Goal: Task Accomplishment & Management: Complete application form

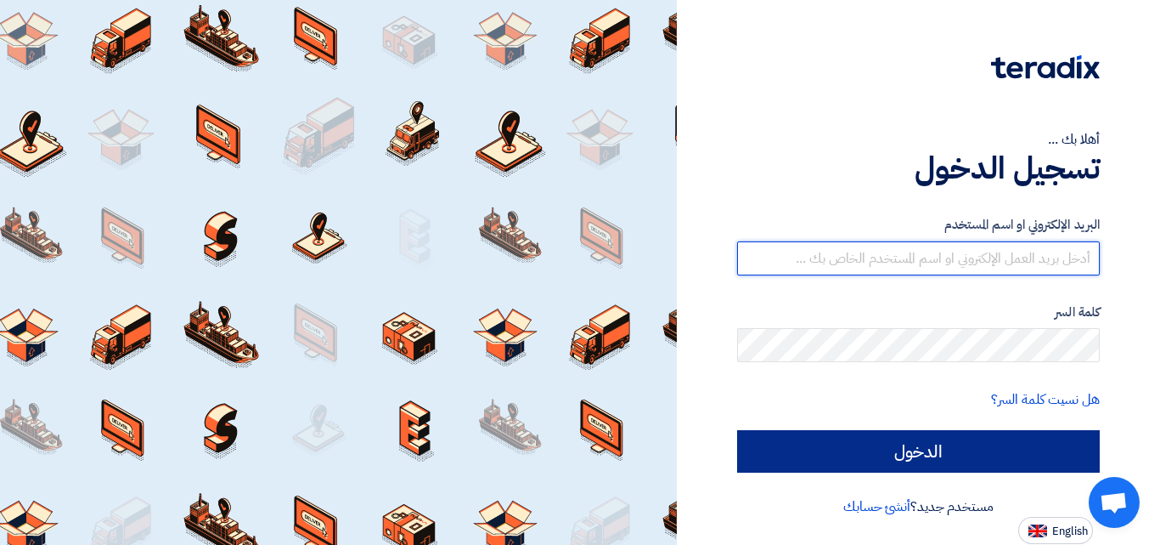
type input "[DOMAIN_NAME][EMAIL_ADDRESS][DOMAIN_NAME]"
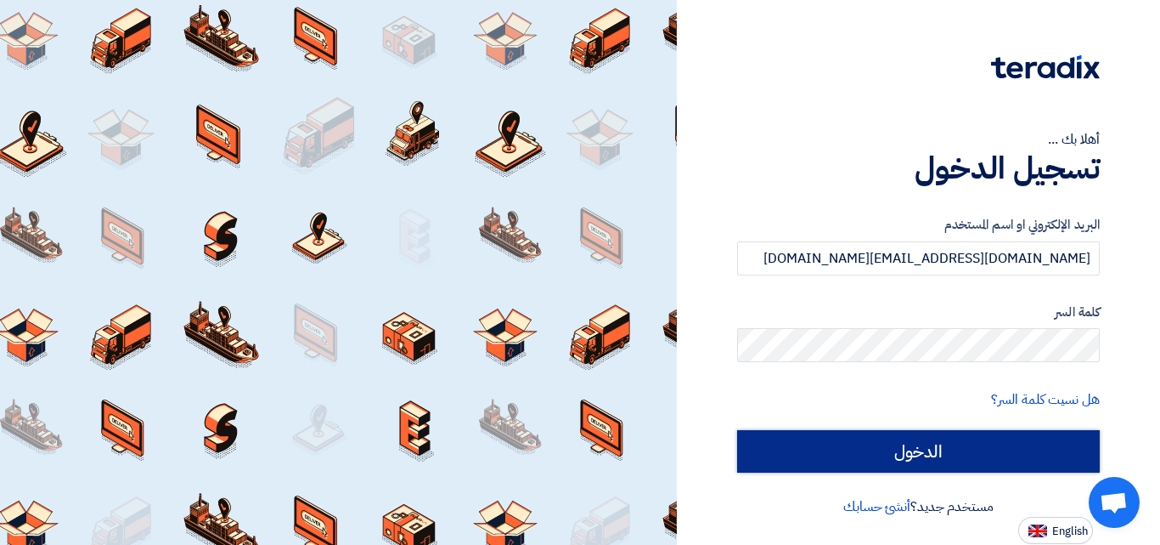
click at [832, 453] on input "الدخول" at bounding box center [918, 451] width 363 height 42
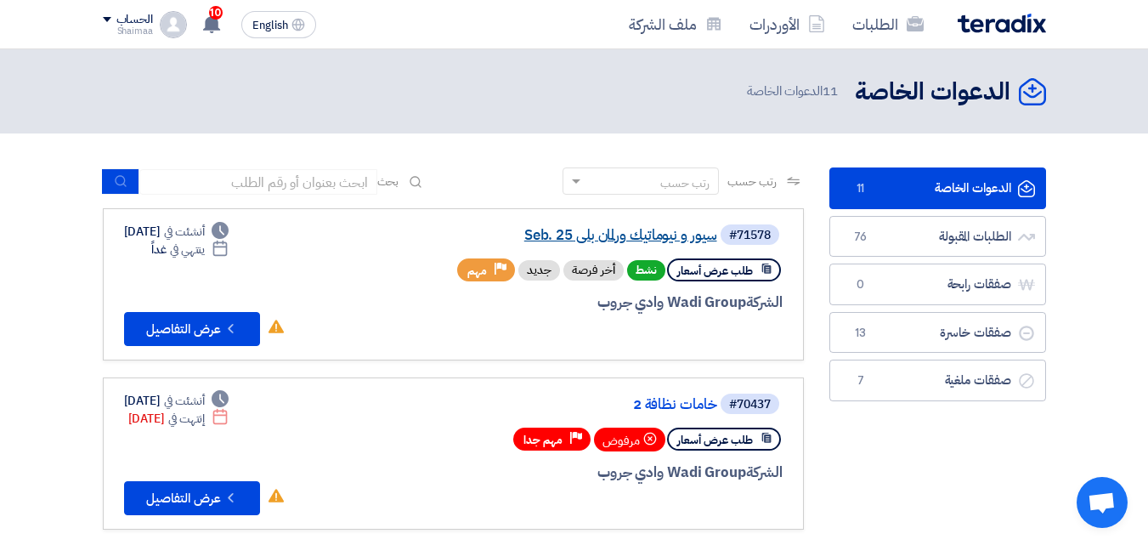
click at [676, 234] on link "سيور و نيوماتيك ورلمان بلي Seb. 25" at bounding box center [547, 235] width 340 height 15
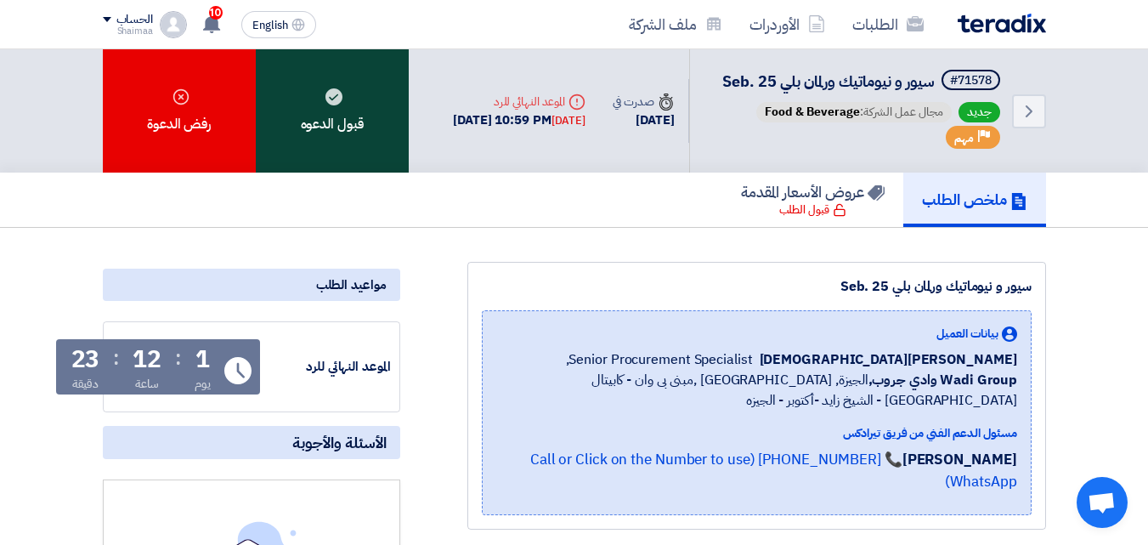
click at [328, 148] on div "قبول الدعوه" at bounding box center [332, 110] width 153 height 123
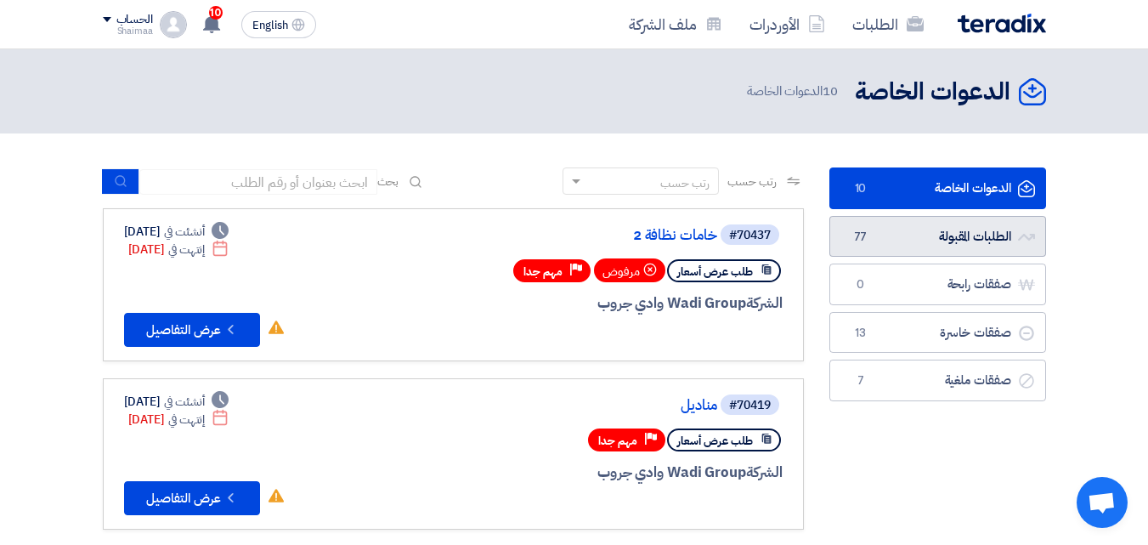
click at [902, 229] on link "الطلبات المقبولة الطلبات المقبولة 77" at bounding box center [937, 237] width 217 height 42
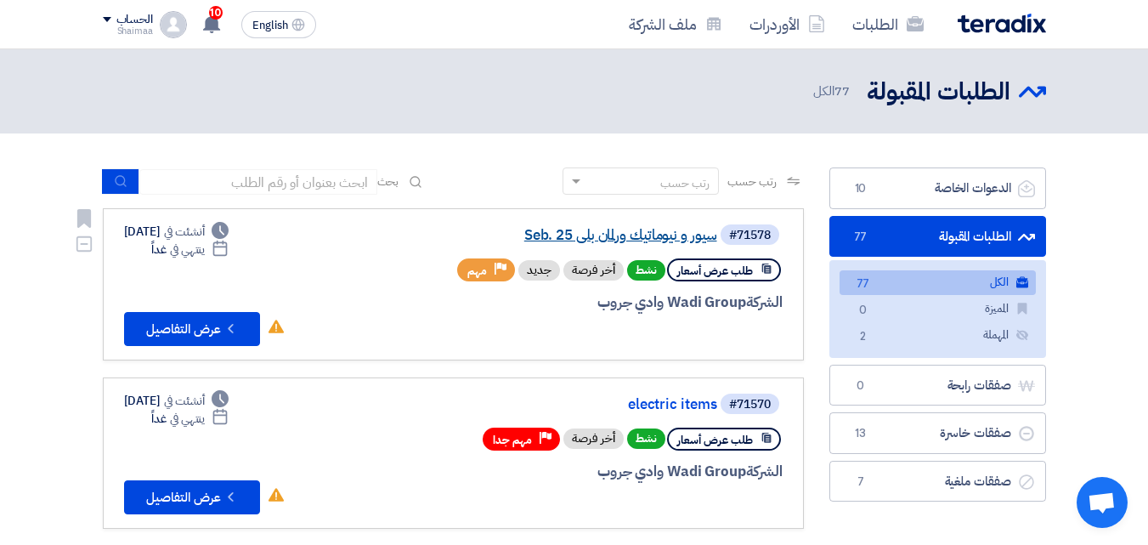
click at [632, 232] on link "سيور و نيوماتيك ورلمان بلي Seb. 25" at bounding box center [547, 235] width 340 height 15
click at [643, 234] on link "سيور و نيوماتيك ورلمان بلي Seb. 25" at bounding box center [547, 235] width 340 height 15
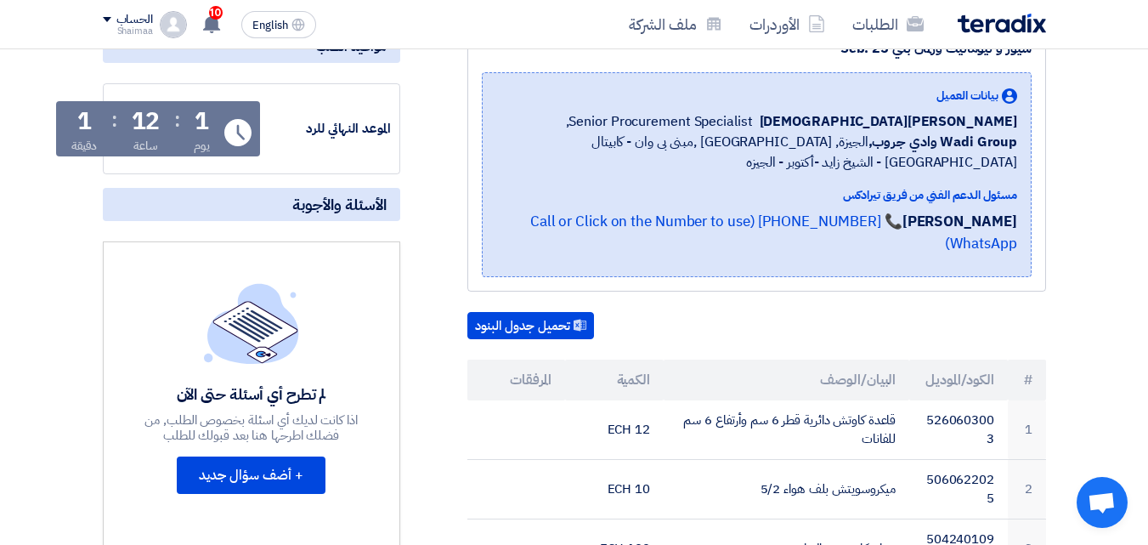
scroll to position [272, 0]
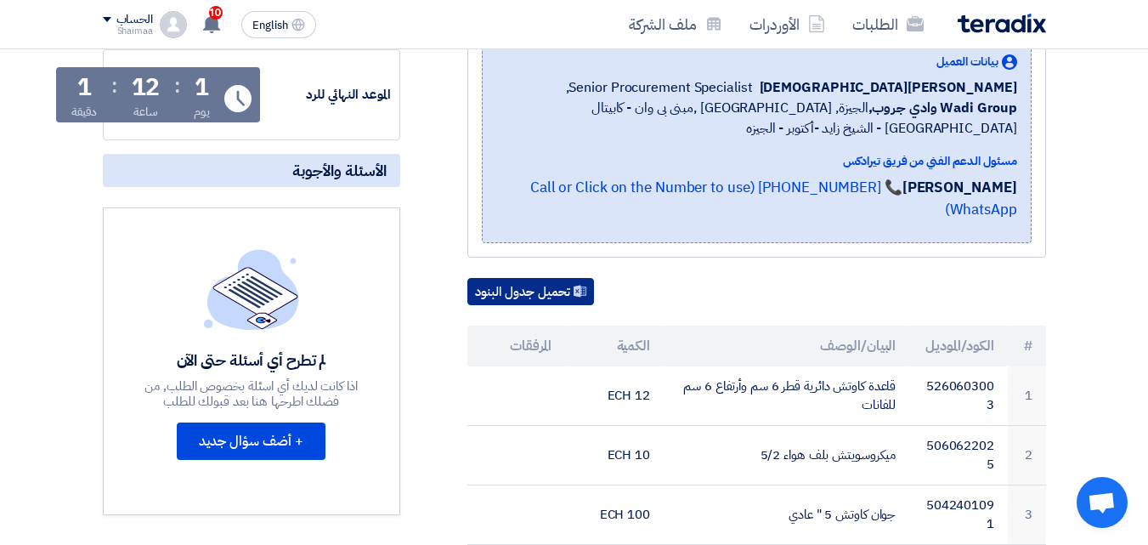
click at [569, 296] on button "تحميل جدول البنود" at bounding box center [530, 291] width 127 height 27
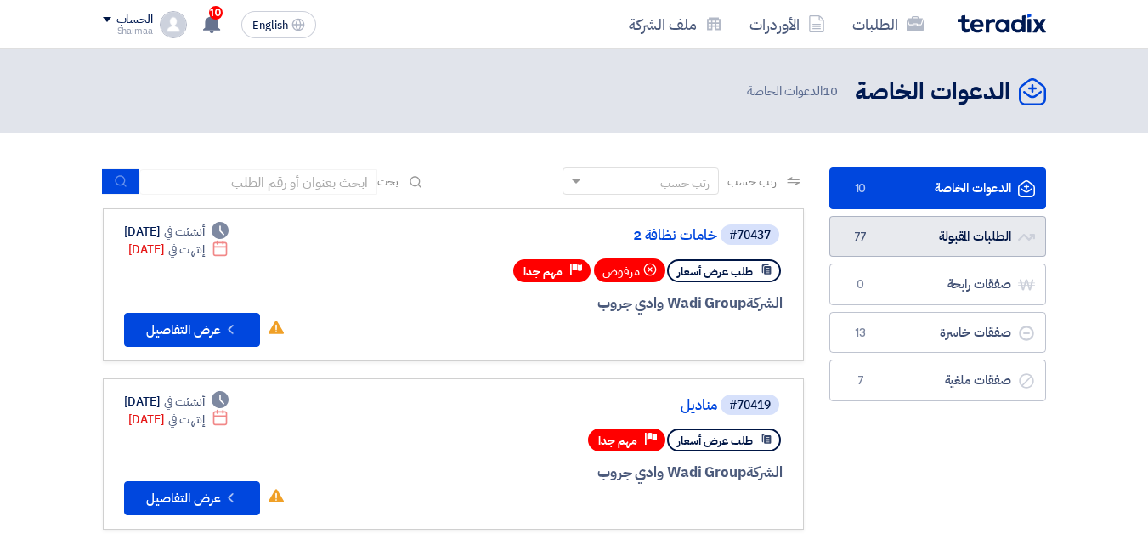
click at [879, 221] on link "الطلبات المقبولة الطلبات المقبولة 77" at bounding box center [937, 237] width 217 height 42
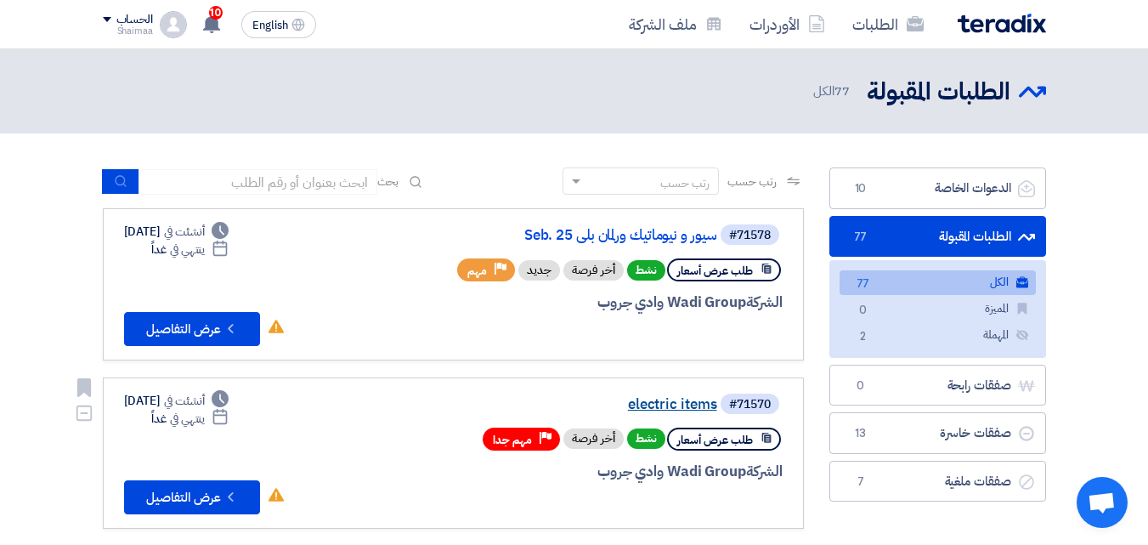
click at [643, 406] on link "electric items" at bounding box center [547, 404] width 340 height 15
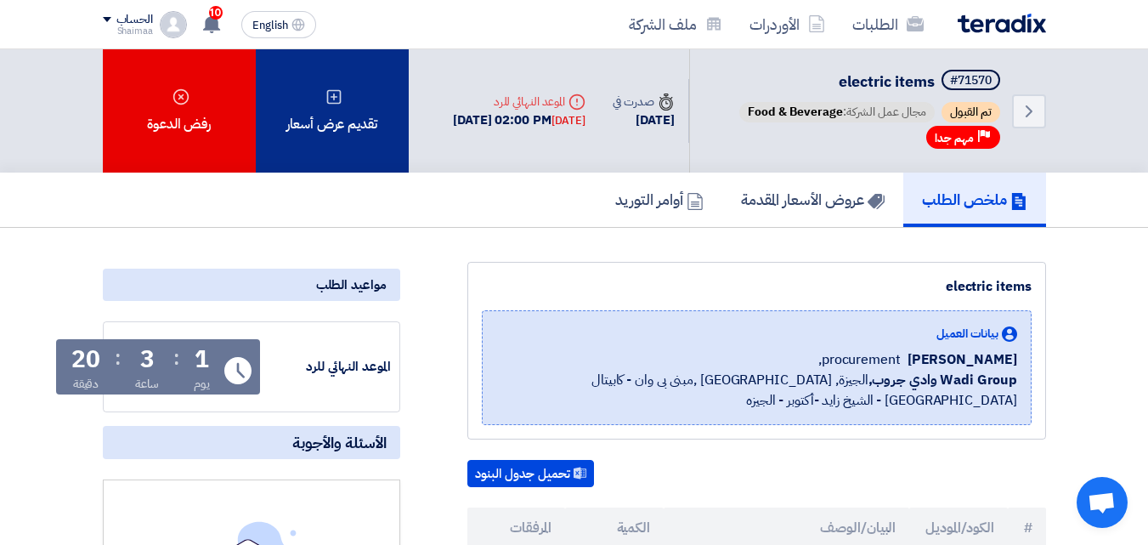
click at [308, 96] on div "تقديم عرض أسعار" at bounding box center [332, 110] width 153 height 123
click at [342, 114] on div "تقديم عرض أسعار" at bounding box center [332, 110] width 153 height 123
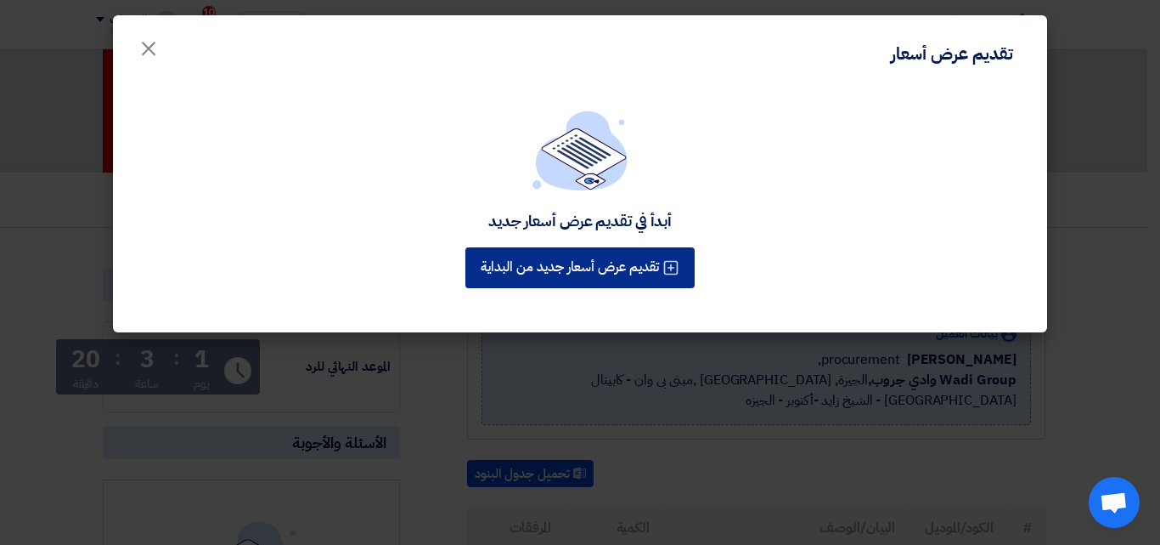
click at [636, 278] on button "تقديم عرض أسعار جديد من البداية" at bounding box center [580, 267] width 229 height 41
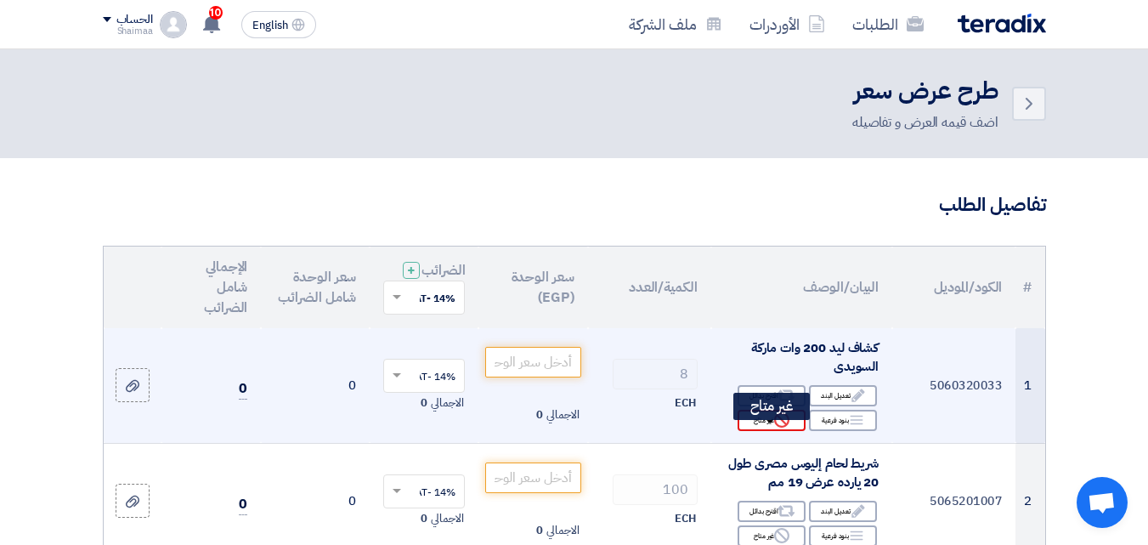
click at [777, 427] on use at bounding box center [781, 419] width 15 height 15
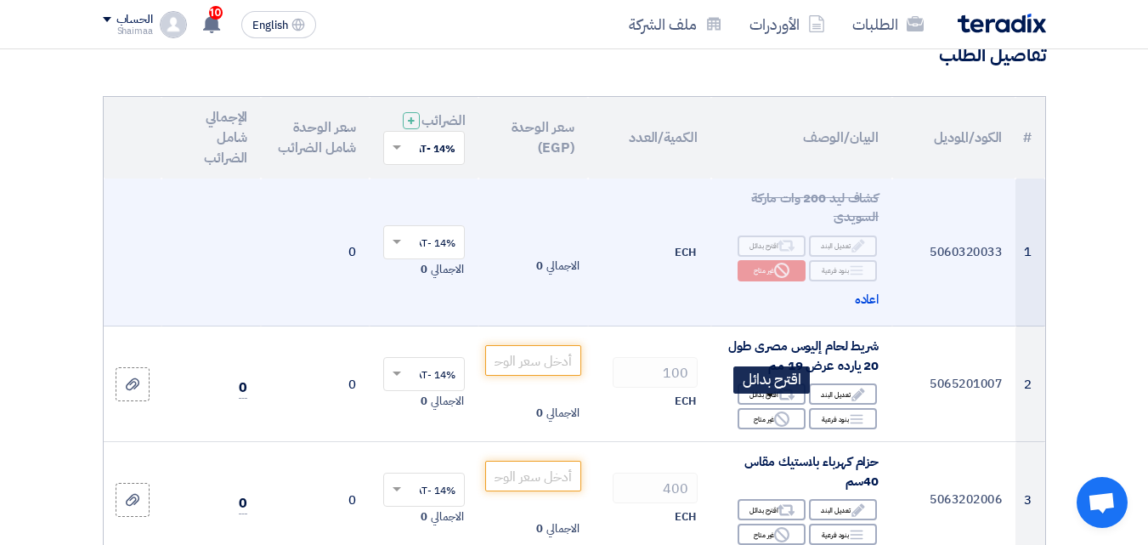
scroll to position [170, 0]
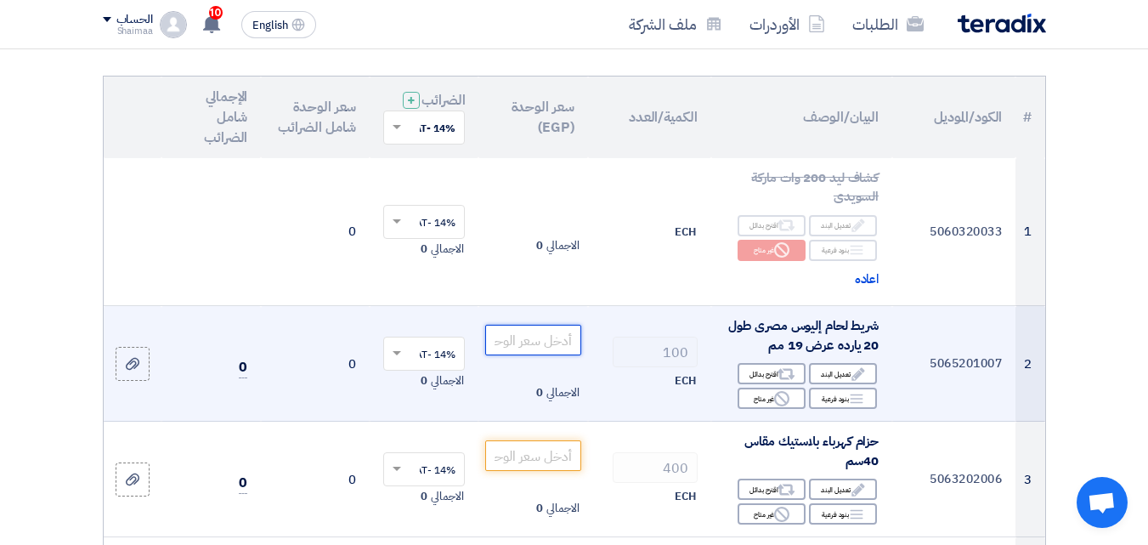
click at [546, 349] on input "number" at bounding box center [532, 340] width 95 height 31
type input "21"
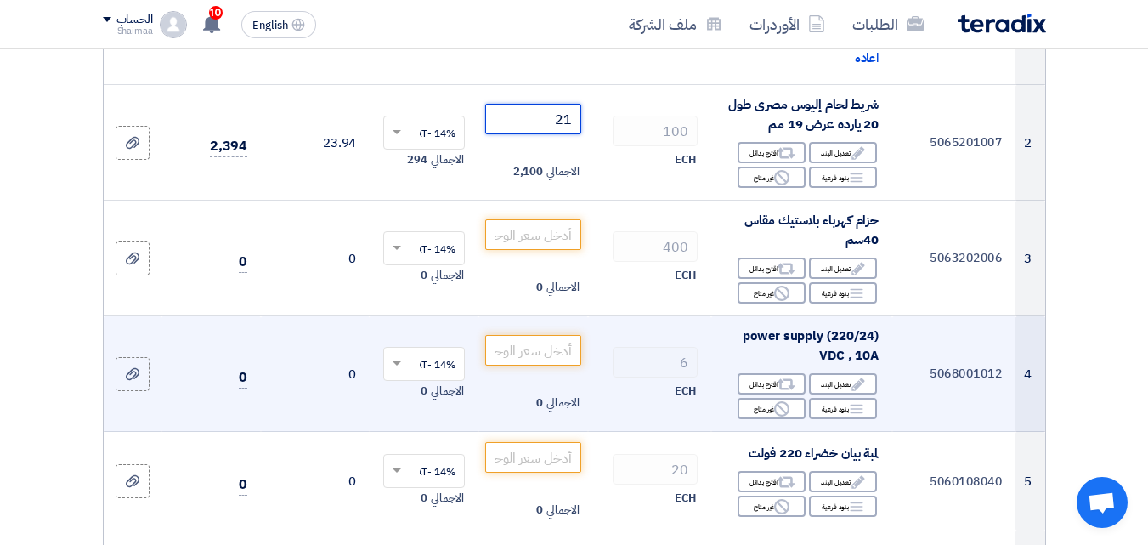
scroll to position [408, 0]
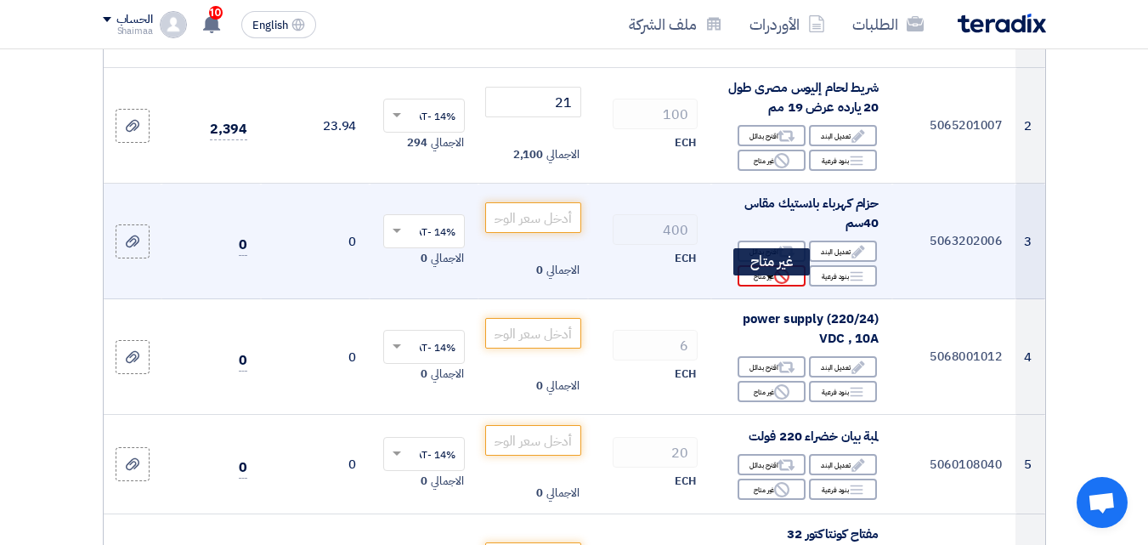
click at [761, 285] on div "Reject غير متاح" at bounding box center [771, 275] width 68 height 21
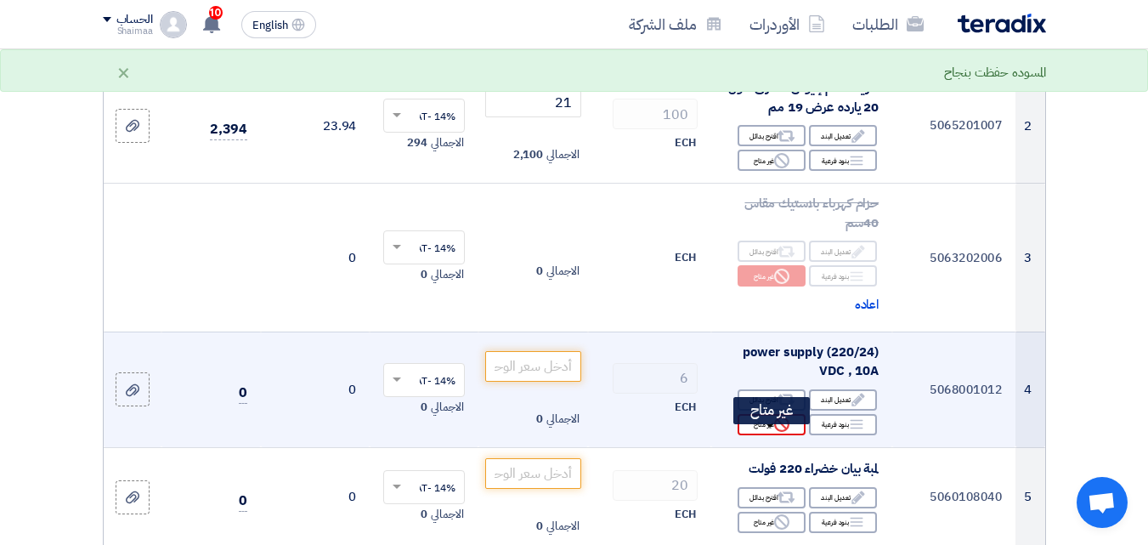
click at [772, 433] on div "Reject غير متاح" at bounding box center [771, 424] width 68 height 21
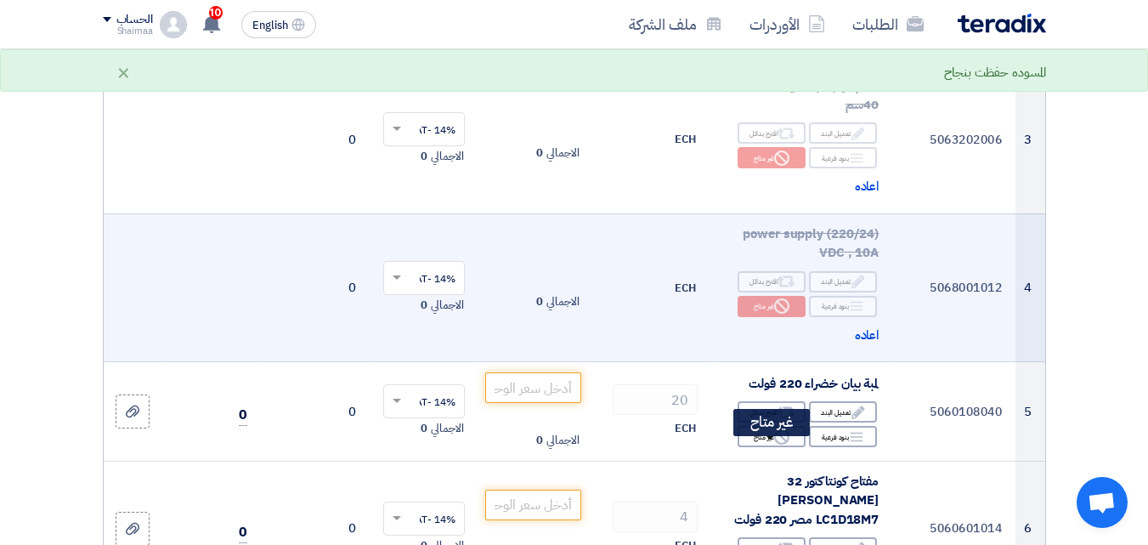
scroll to position [544, 0]
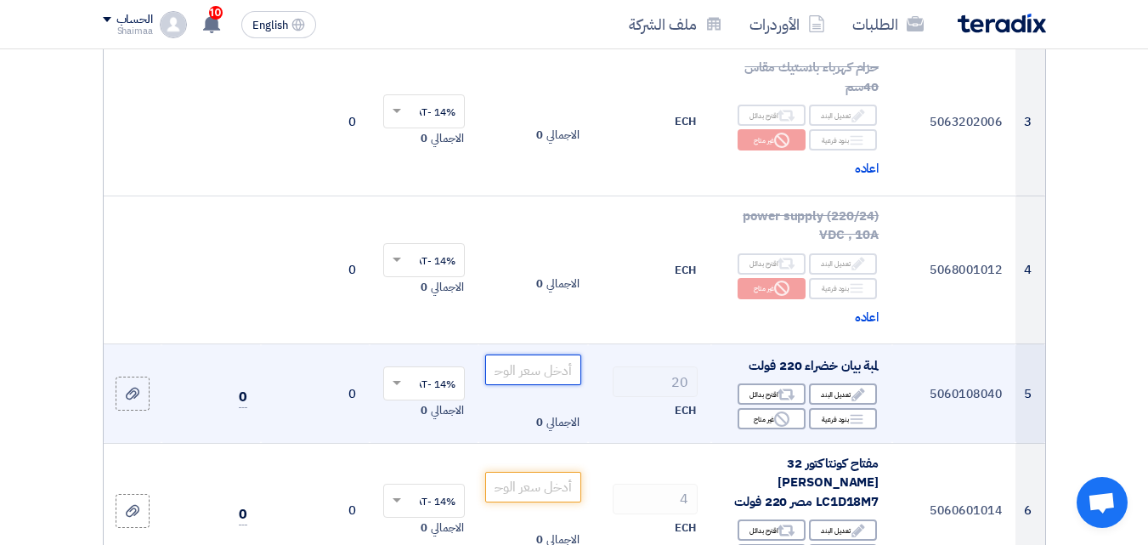
click at [539, 381] on input "number" at bounding box center [532, 369] width 95 height 31
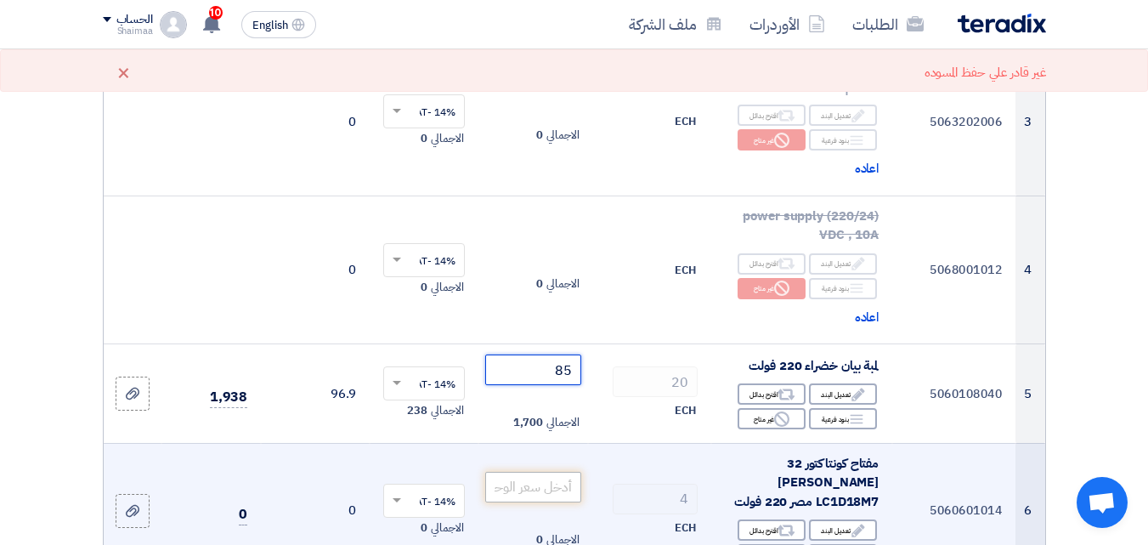
type input "85"
click at [499, 485] on input "number" at bounding box center [532, 486] width 95 height 31
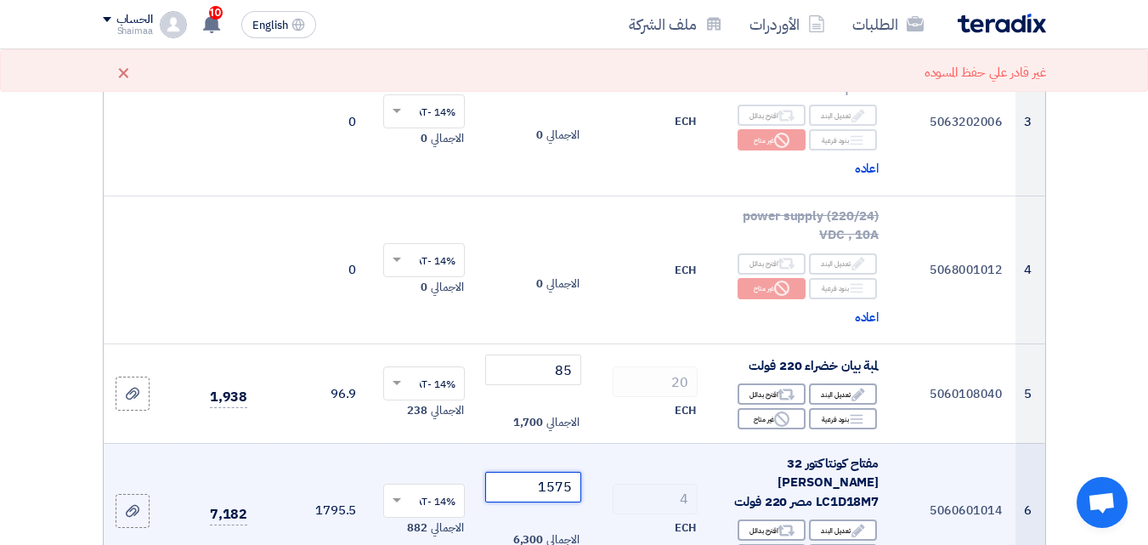
type input "1574"
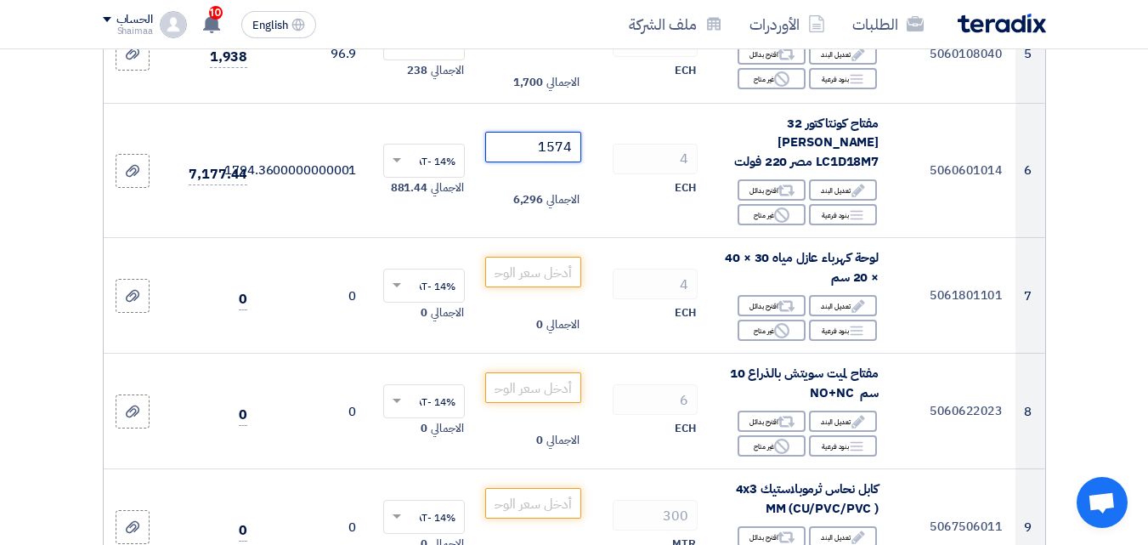
scroll to position [917, 0]
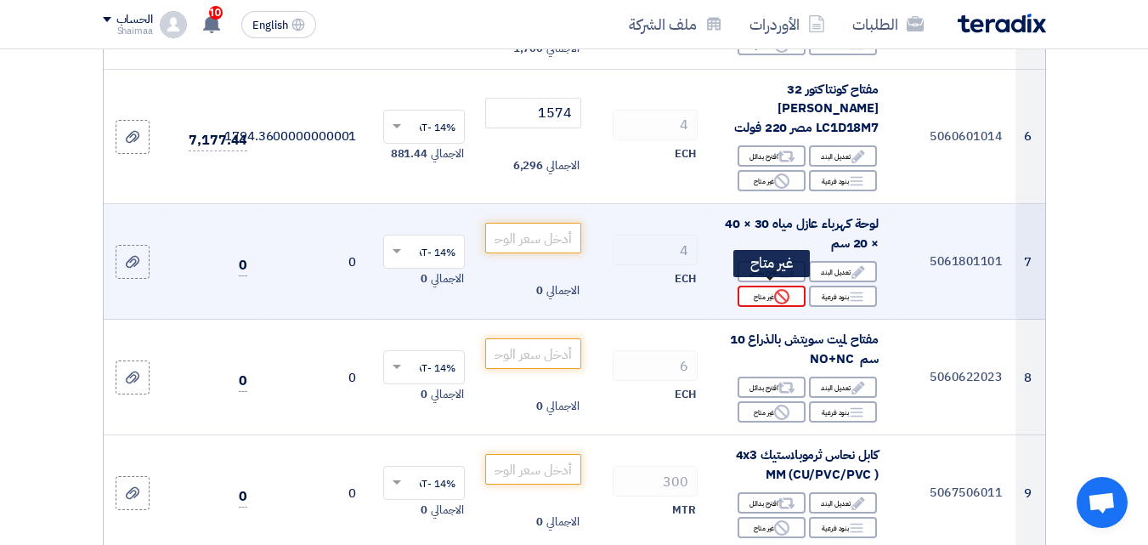
click at [768, 294] on div "Reject غير متاح" at bounding box center [771, 295] width 68 height 21
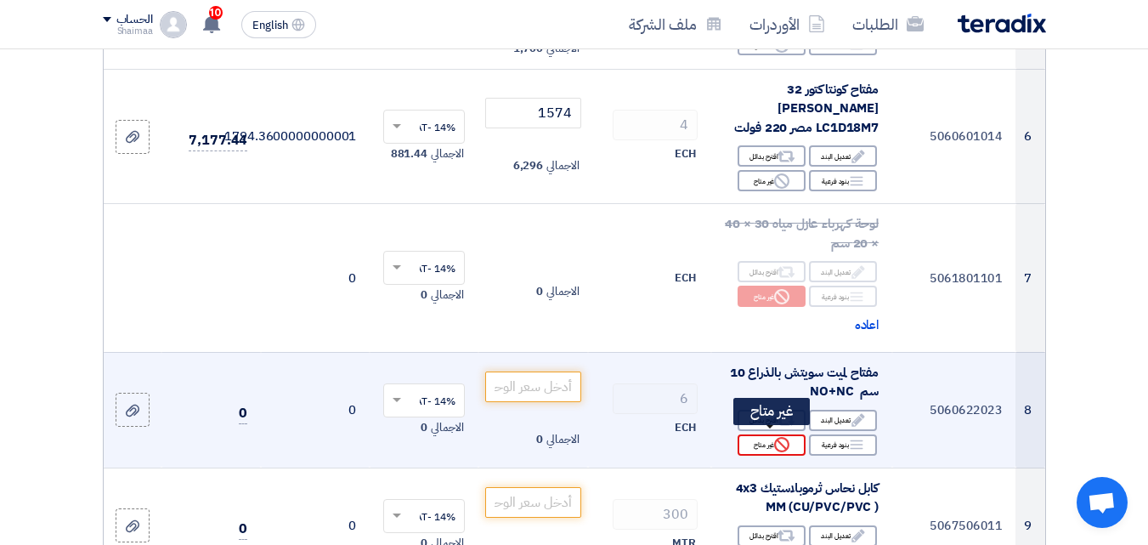
click at [753, 434] on div "Reject غير متاح" at bounding box center [771, 444] width 68 height 21
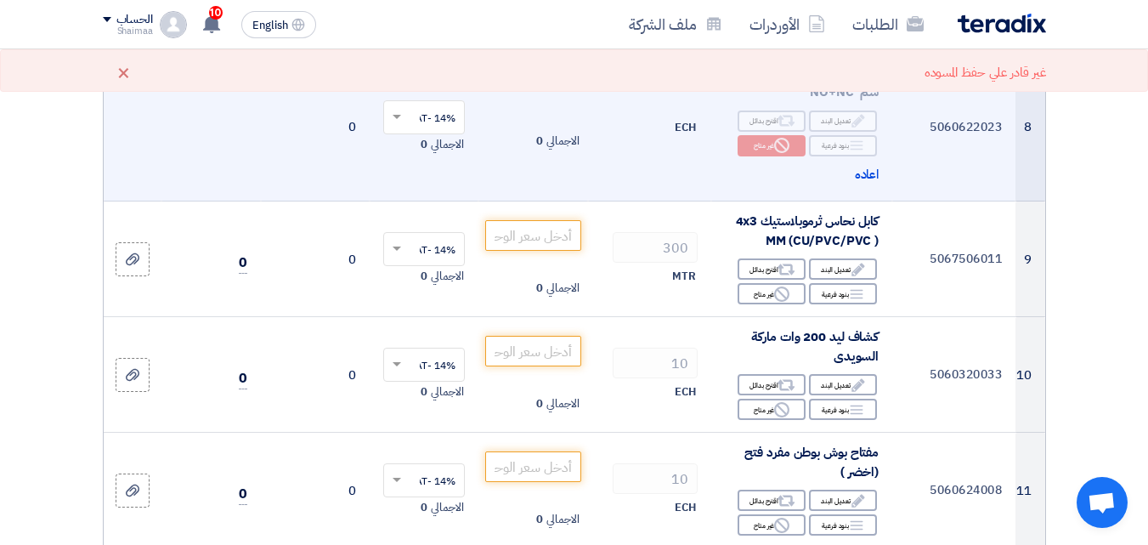
scroll to position [1223, 0]
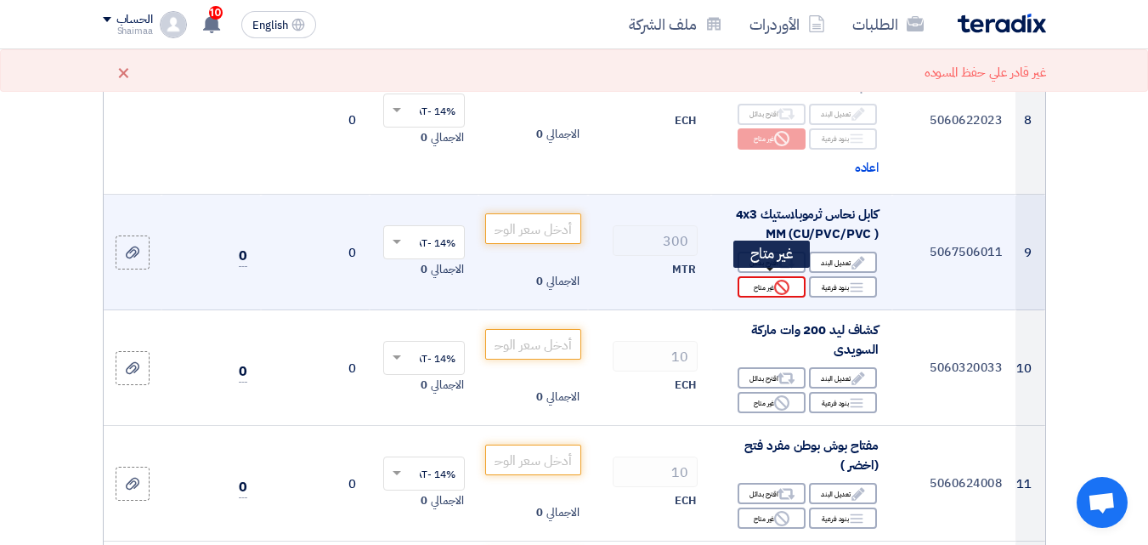
click at [770, 284] on div "Reject غير متاح" at bounding box center [771, 286] width 68 height 21
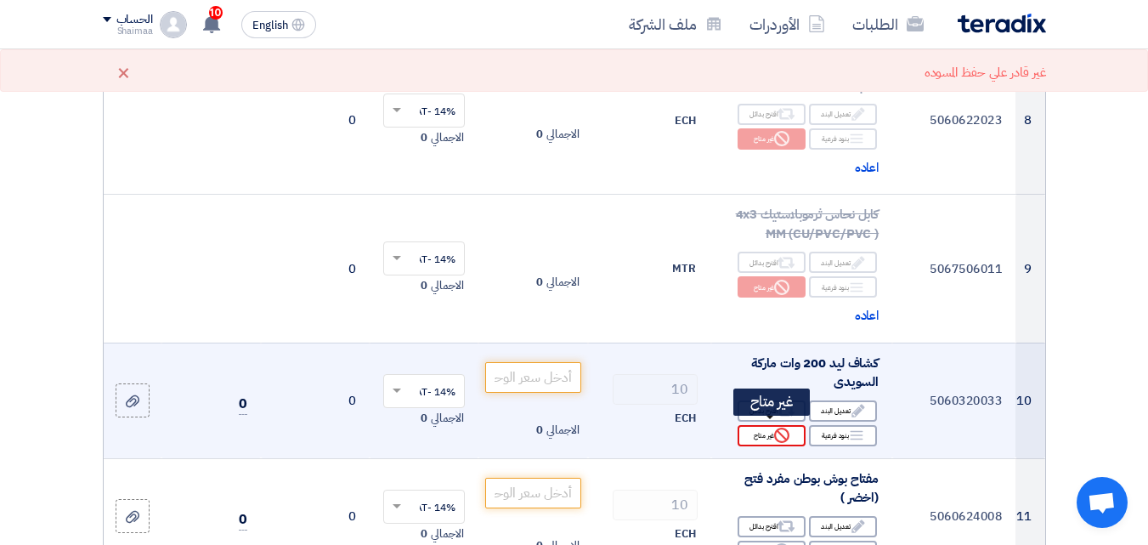
click at [769, 425] on div "Reject غير متاح" at bounding box center [771, 435] width 68 height 21
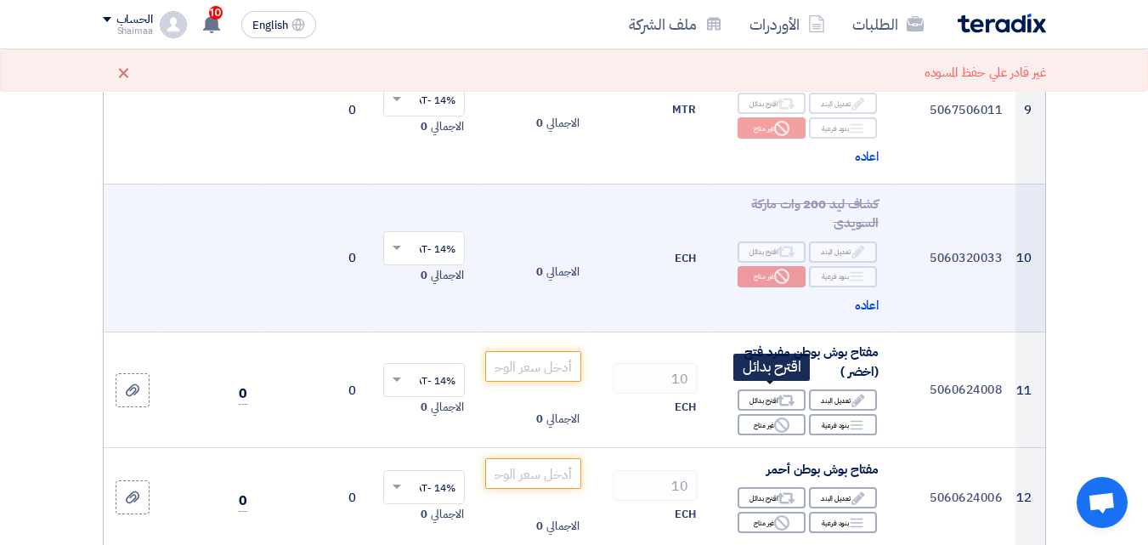
scroll to position [1393, 0]
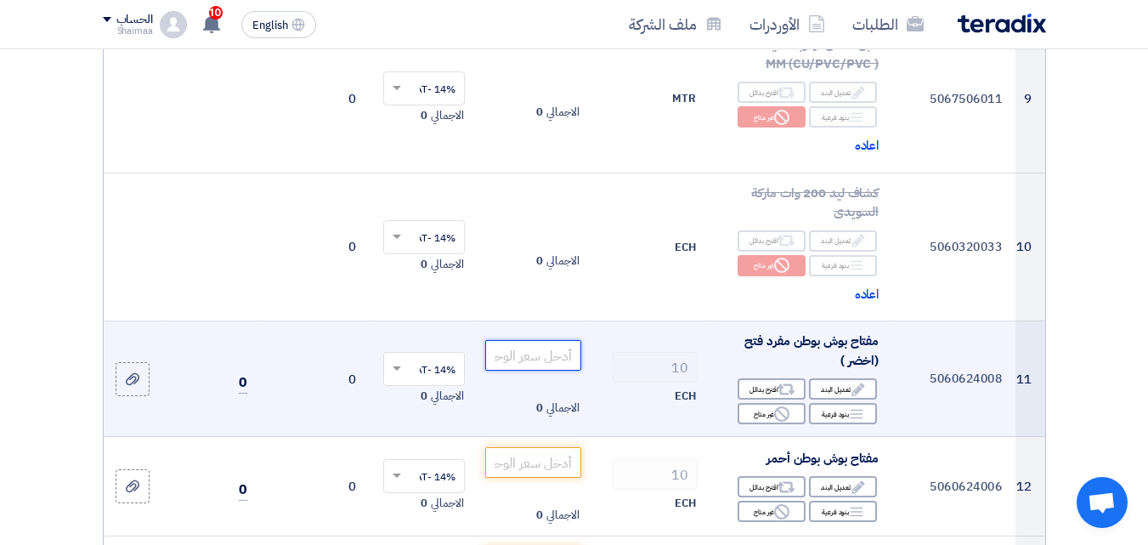
click at [506, 341] on input "number" at bounding box center [532, 355] width 95 height 31
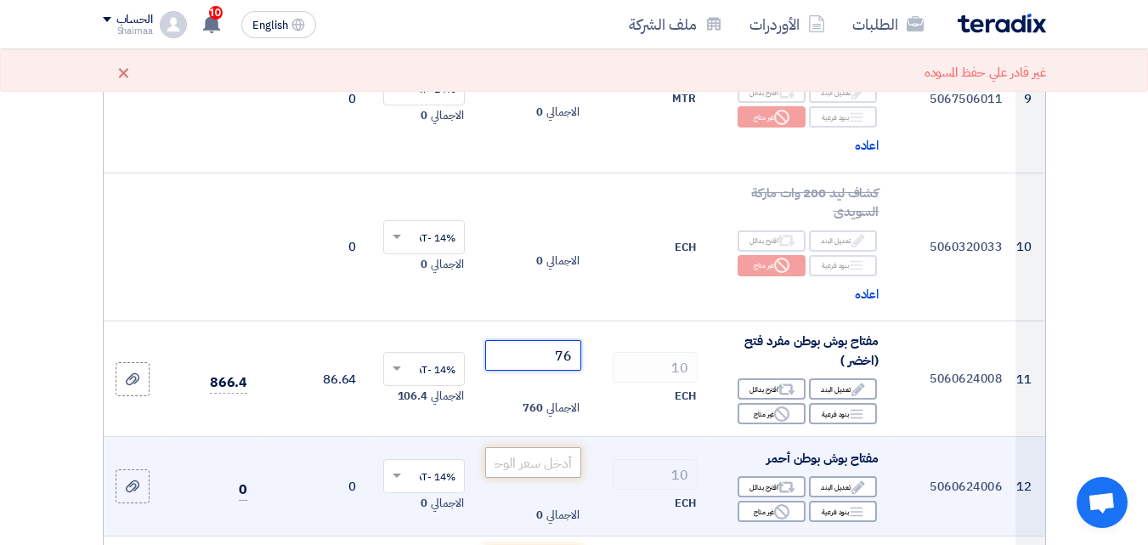
type input "76"
click at [533, 454] on input "number" at bounding box center [532, 462] width 95 height 31
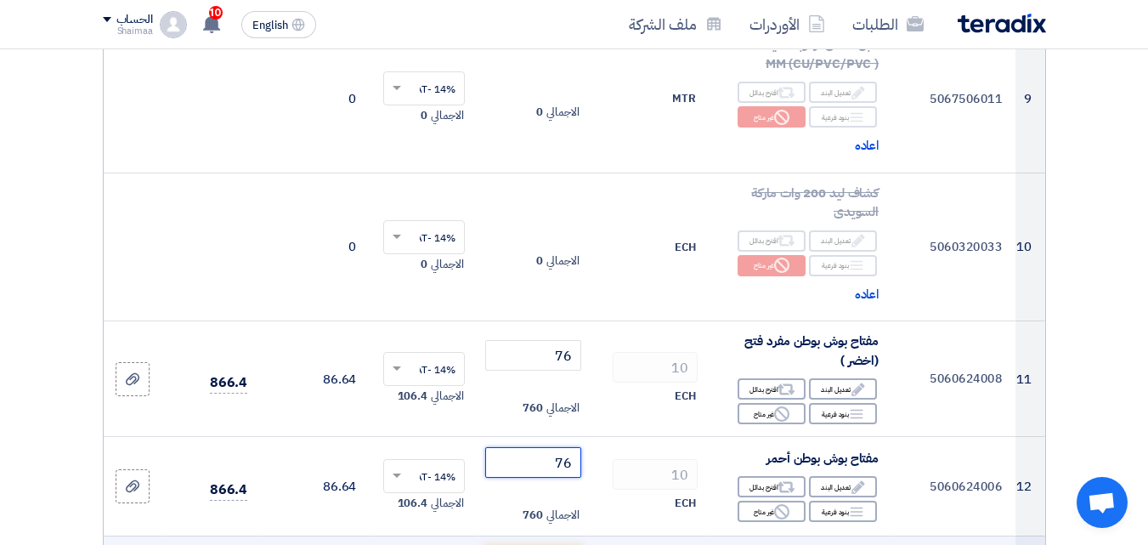
type input "75"
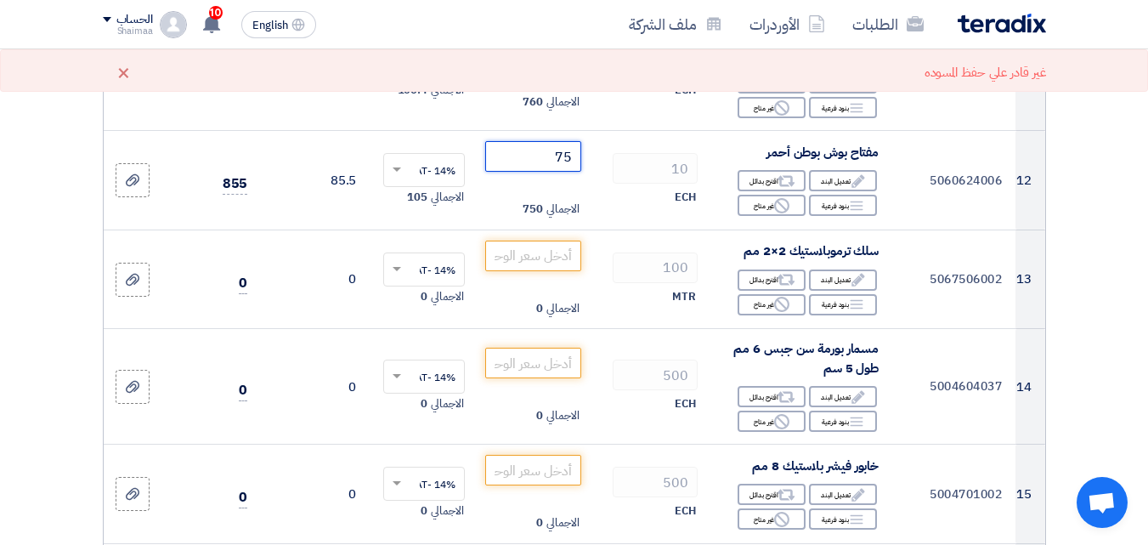
scroll to position [1733, 0]
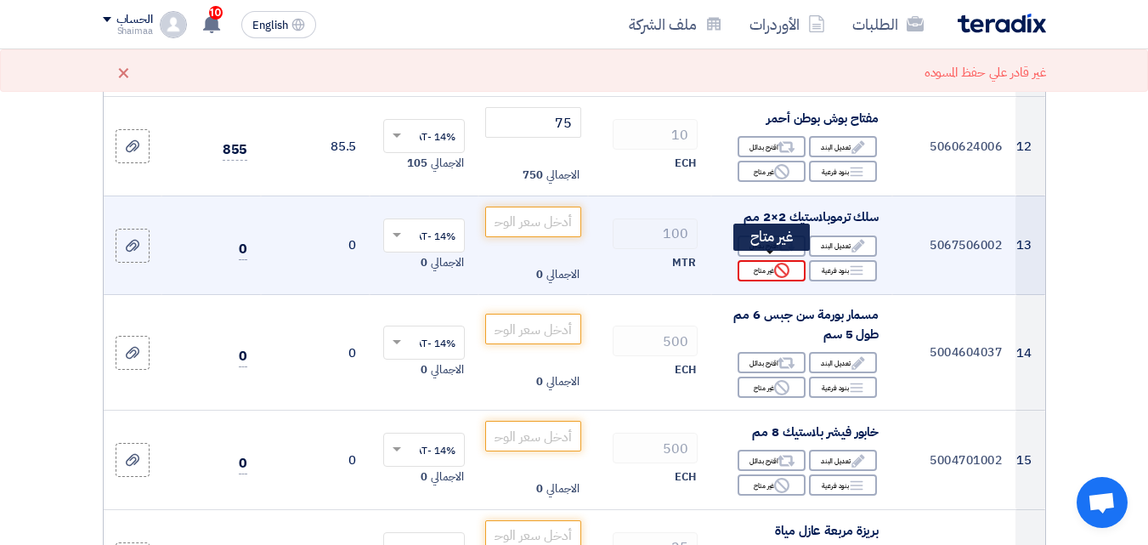
click at [759, 261] on div "Reject غير متاح" at bounding box center [771, 270] width 68 height 21
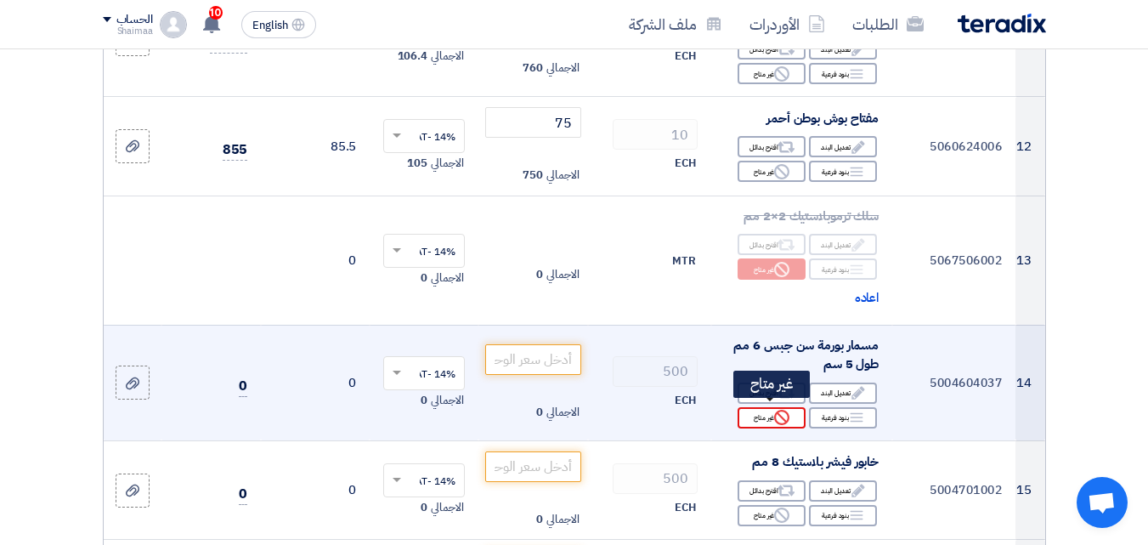
click at [774, 410] on icon "Reject" at bounding box center [781, 416] width 15 height 15
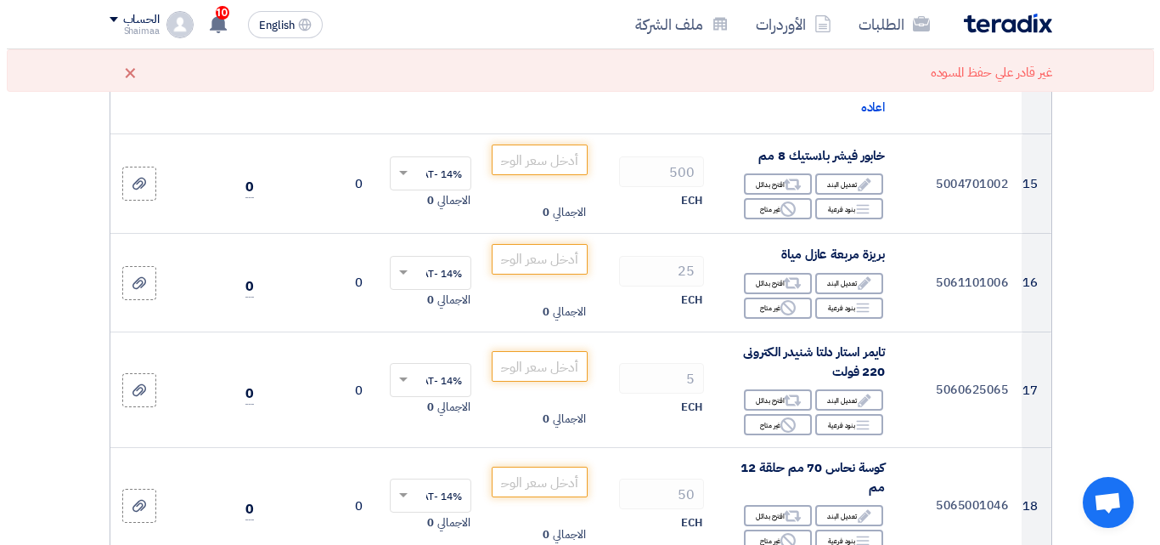
scroll to position [2073, 0]
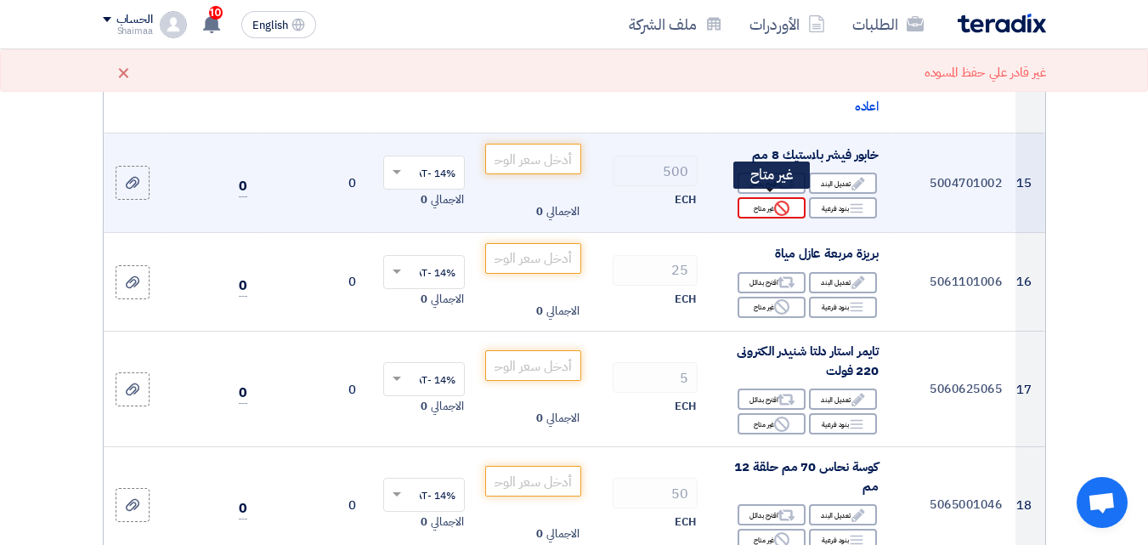
click at [776, 201] on use at bounding box center [781, 207] width 15 height 15
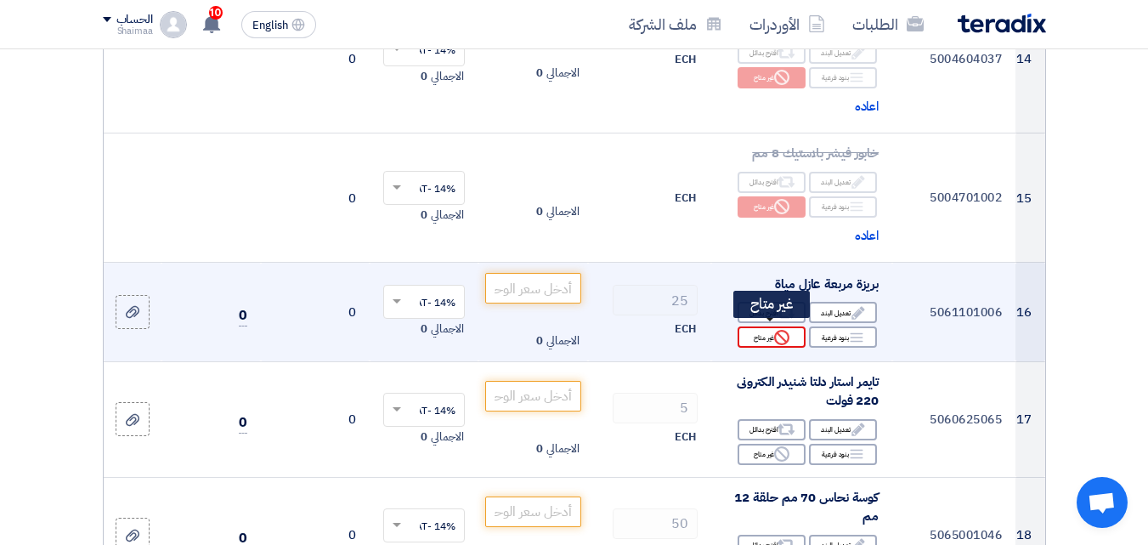
click at [782, 336] on icon "Reject" at bounding box center [781, 337] width 15 height 15
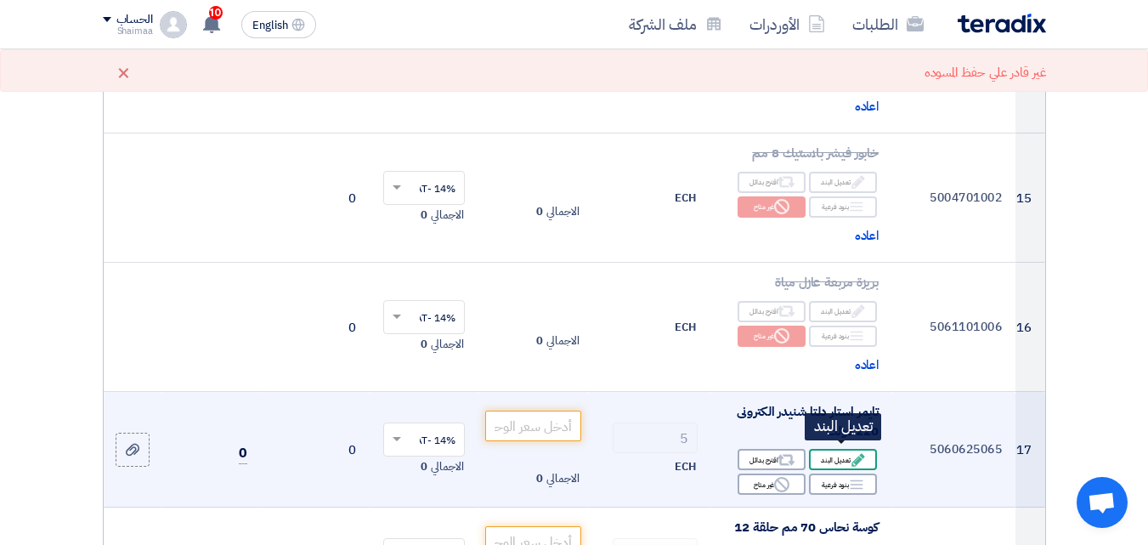
click at [836, 457] on div "Edit تعديل البند" at bounding box center [843, 459] width 68 height 21
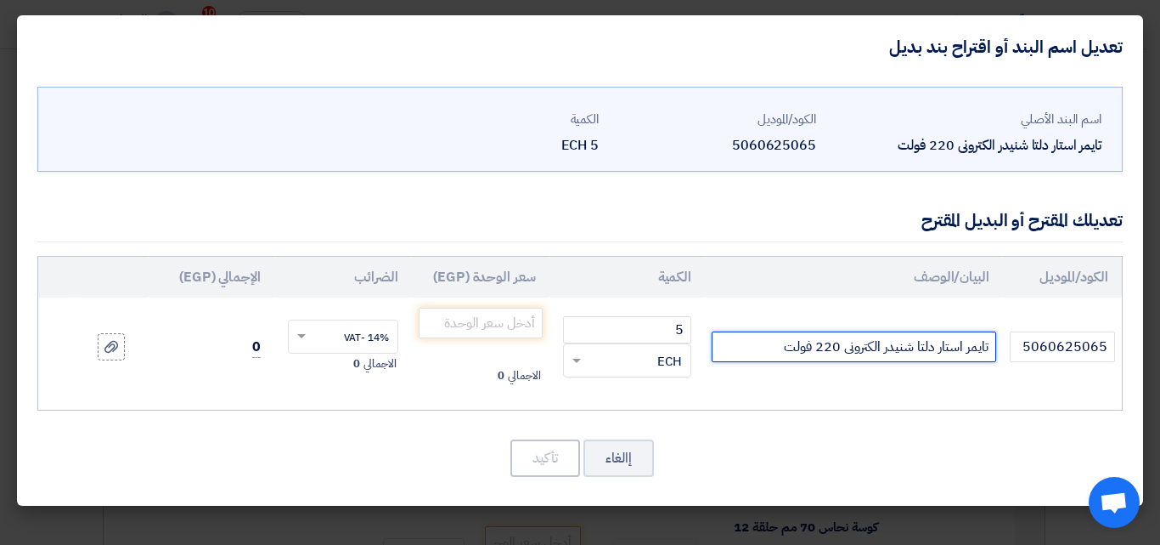
click at [748, 347] on input "تايمر استار دلتا شنيدر الكترونى 220 فولت" at bounding box center [854, 346] width 285 height 31
click at [726, 342] on input "تايمر استار دلتا شنيدر الكترونى 220 فولت" at bounding box center [854, 346] width 285 height 31
paste input "RE22R2QEMR"
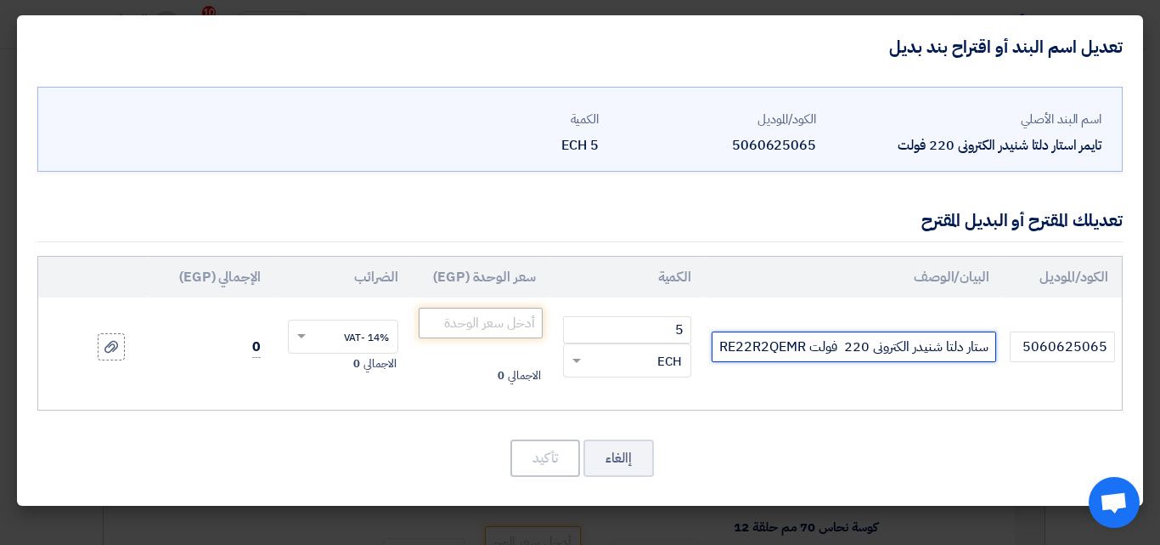
type input "تايمر استار دلتا شنيدر الكترونى 220 فولت RE22R2QEMR"
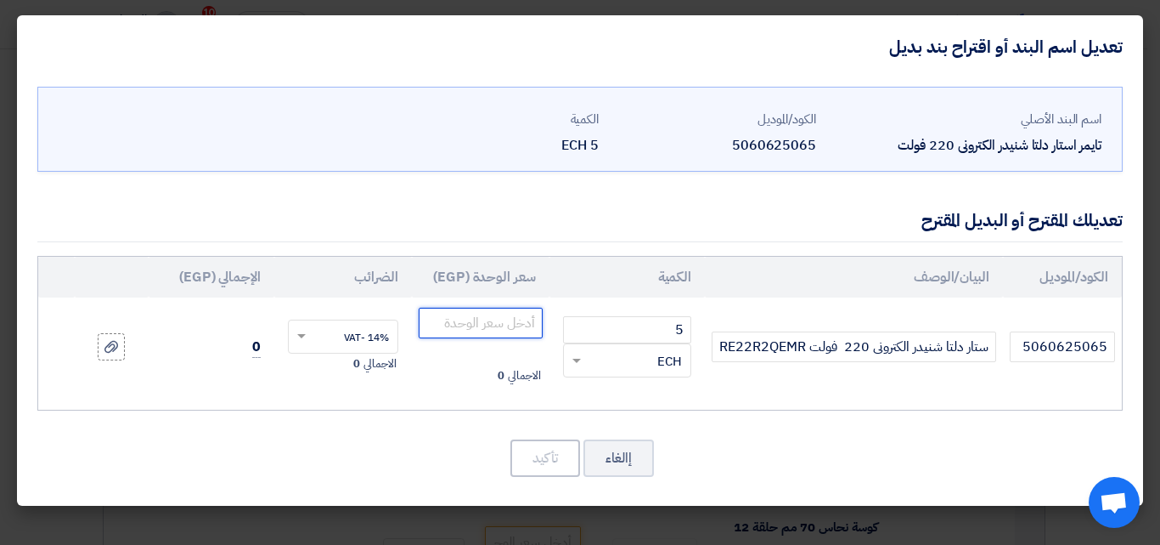
click at [457, 315] on input "number" at bounding box center [481, 323] width 124 height 31
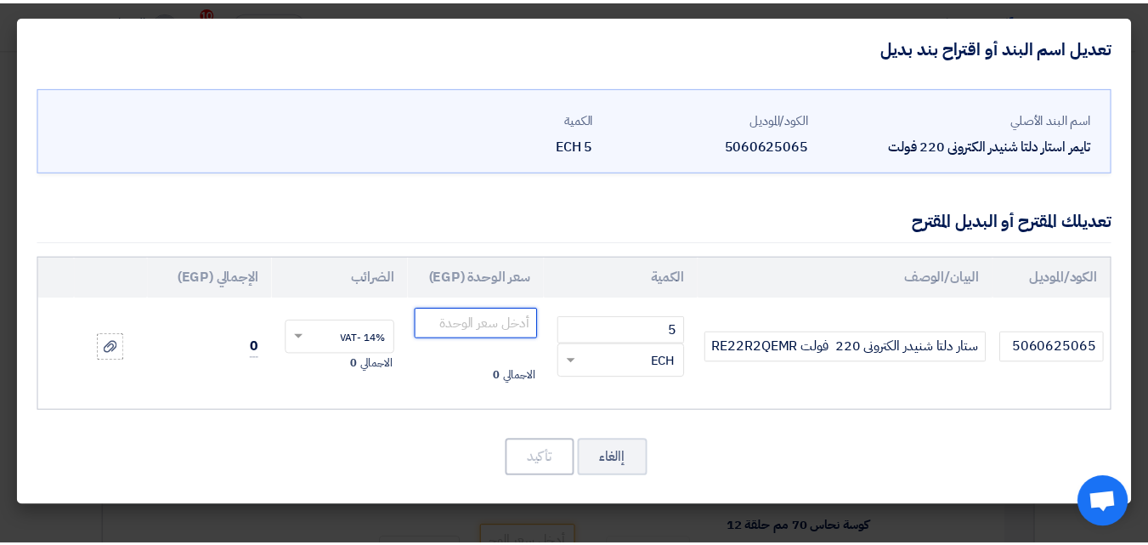
scroll to position [0, 0]
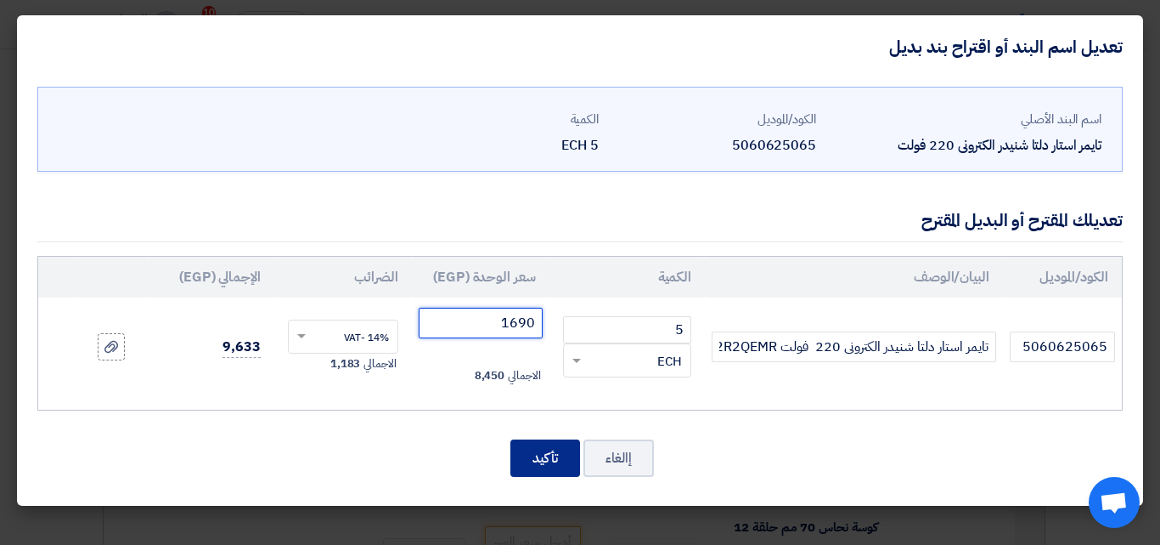
type input "1690"
click at [562, 461] on button "تأكيد" at bounding box center [546, 457] width 70 height 37
